Goal: Task Accomplishment & Management: Manage account settings

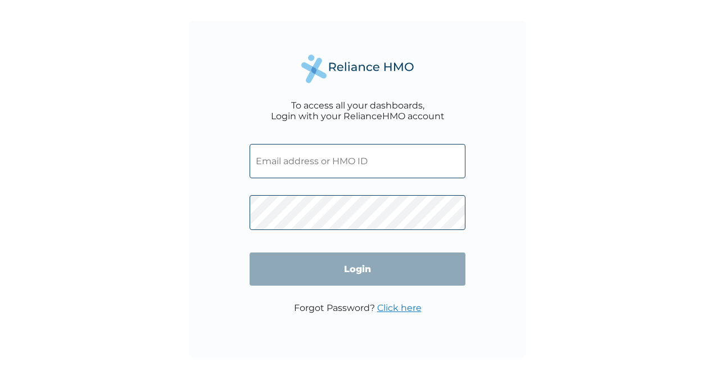
type input "PRS/10390/A"
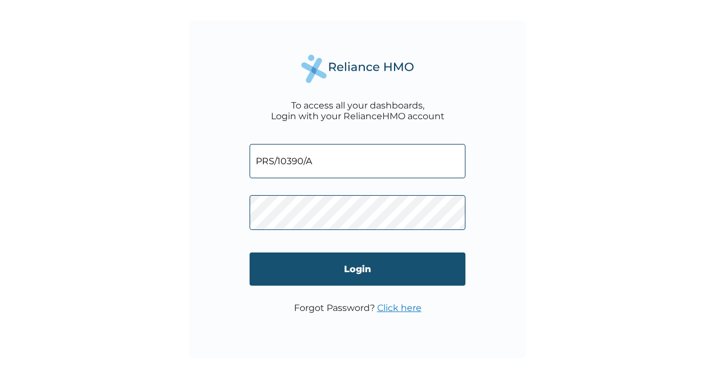
click at [339, 268] on input "Login" at bounding box center [357, 268] width 216 height 33
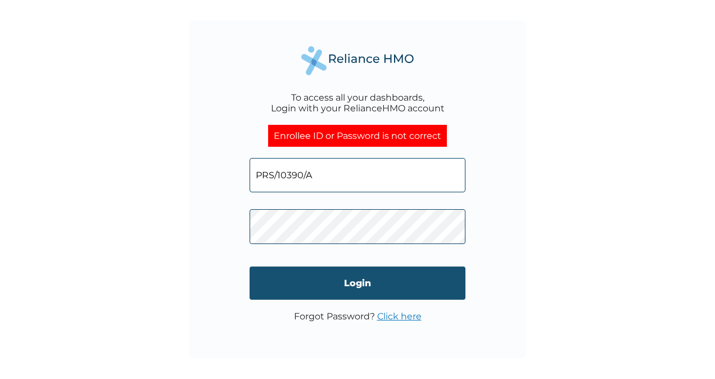
click at [327, 284] on input "Login" at bounding box center [357, 282] width 216 height 33
click at [258, 279] on input "Login" at bounding box center [357, 282] width 216 height 33
